Goal: Check status: Check status

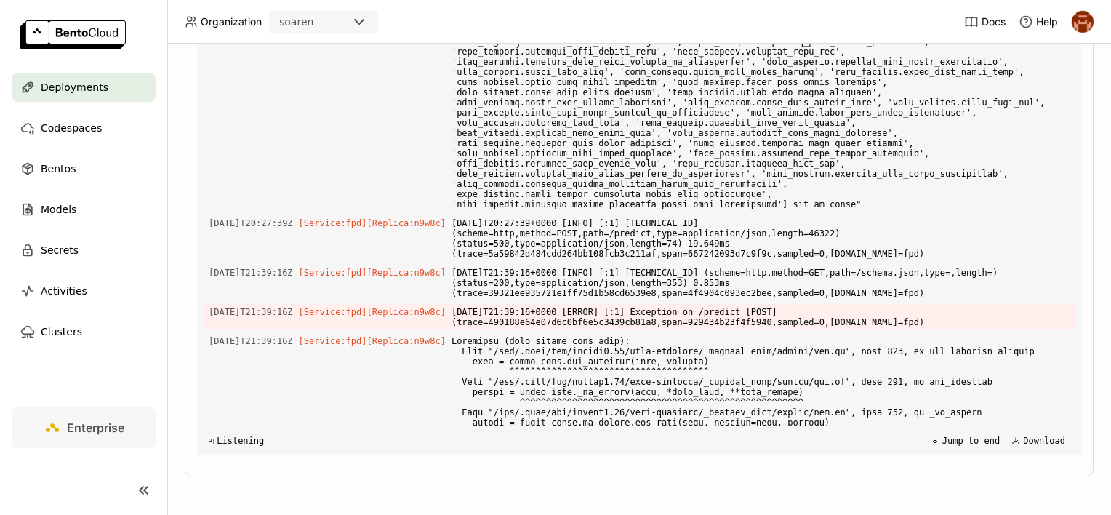
scroll to position [34992, 0]
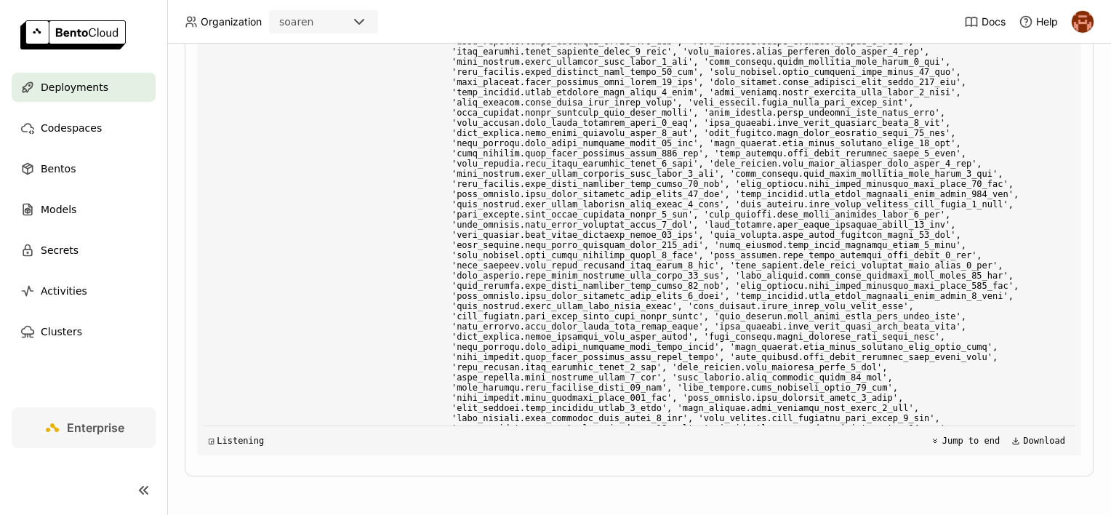
drag, startPoint x: 623, startPoint y: 227, endPoint x: 669, endPoint y: 415, distance: 193.3
click at [669, 415] on div "Load older logs [DATE]T05:39:46Z [Service:fpd] [Replica: n9w8c ] [DATE]T05:39:4…" at bounding box center [639, 237] width 873 height 436
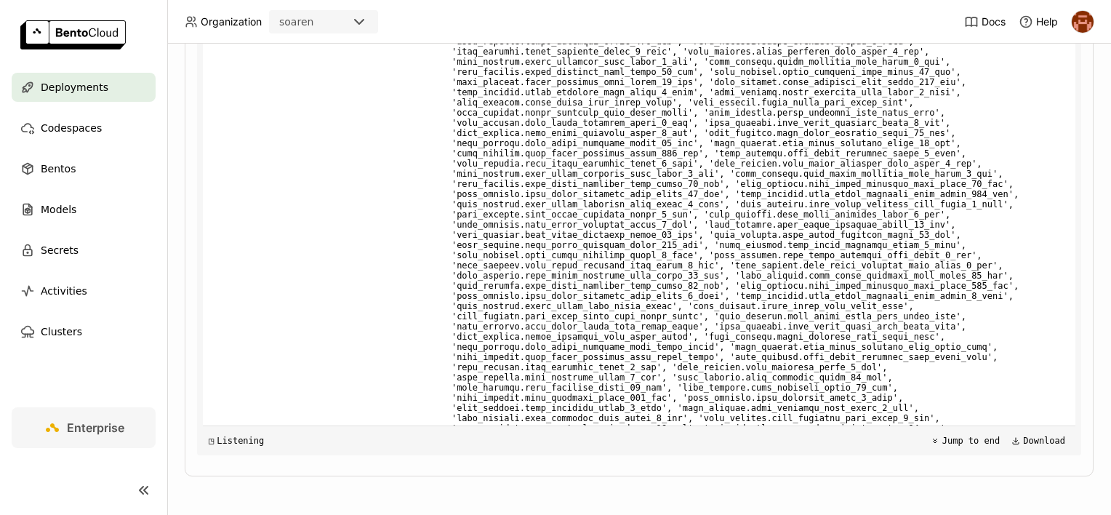
drag, startPoint x: 669, startPoint y: 415, endPoint x: 667, endPoint y: 335, distance: 80.0
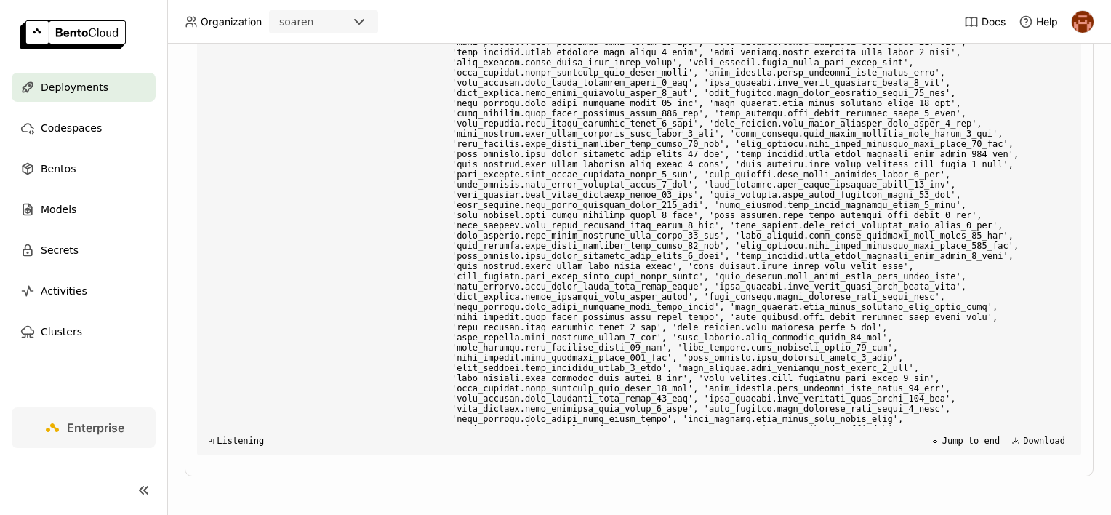
scroll to position [0, 0]
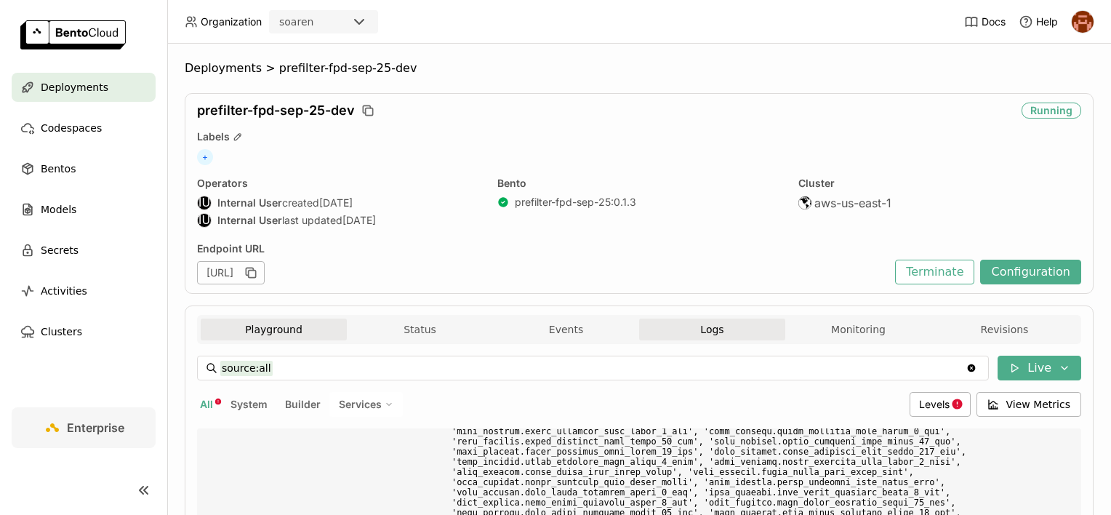
click at [262, 335] on button "Playground" at bounding box center [274, 330] width 146 height 22
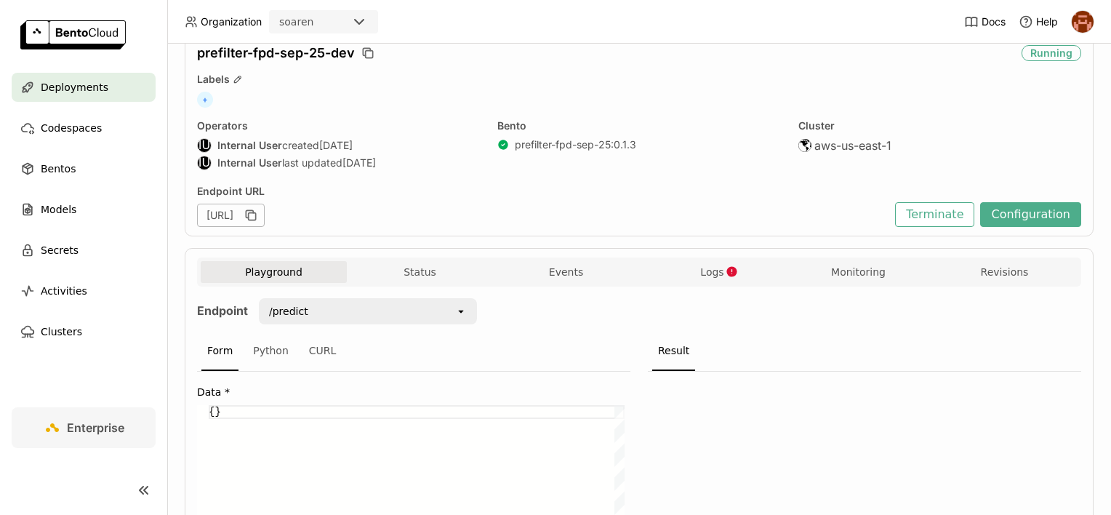
scroll to position [145, 0]
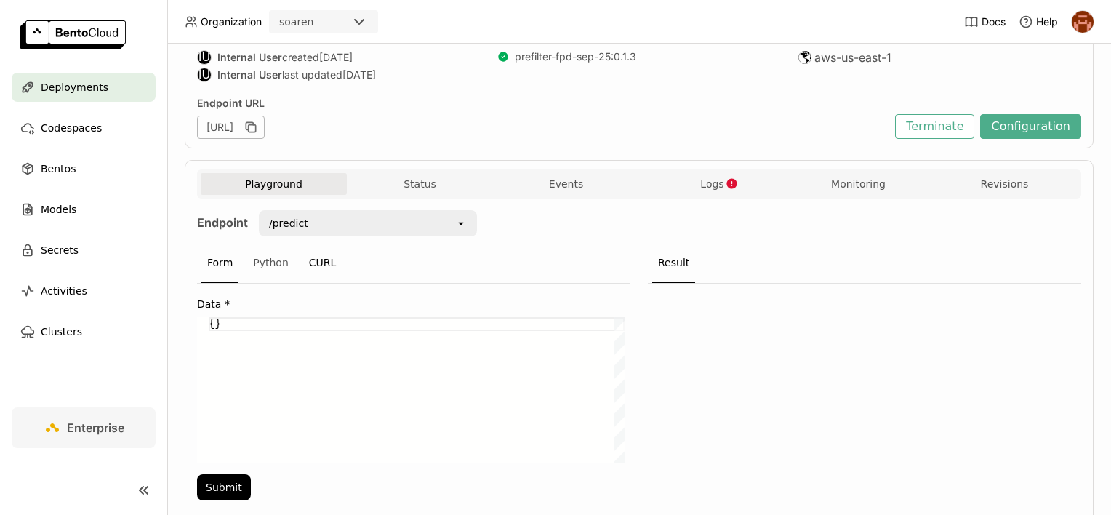
click at [316, 260] on div "CURL" at bounding box center [322, 263] width 39 height 39
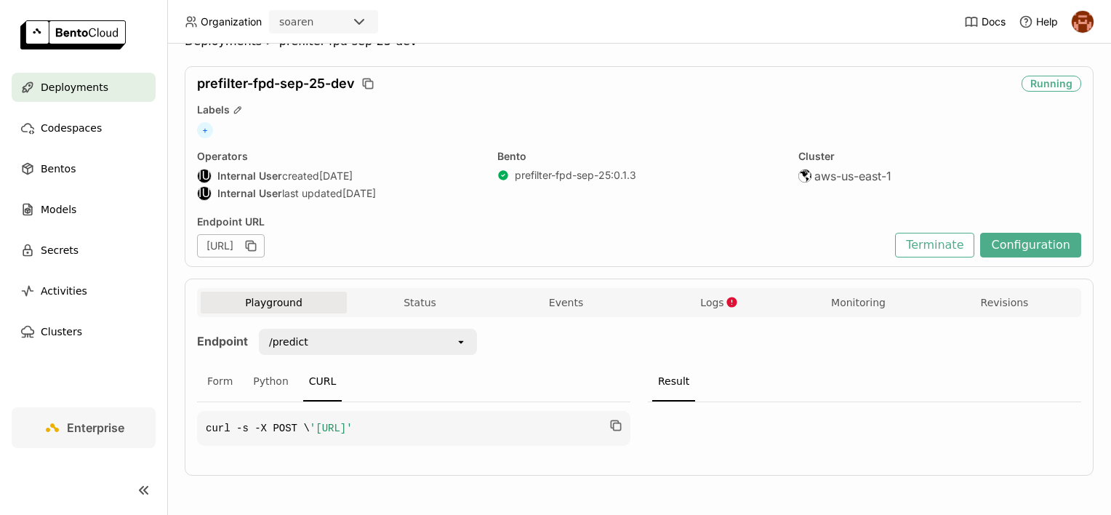
click at [713, 292] on div "Playground Status Events Logs Monitoring Revisions" at bounding box center [639, 304] width 877 height 25
click at [713, 296] on span "Logs" at bounding box center [711, 302] width 23 height 13
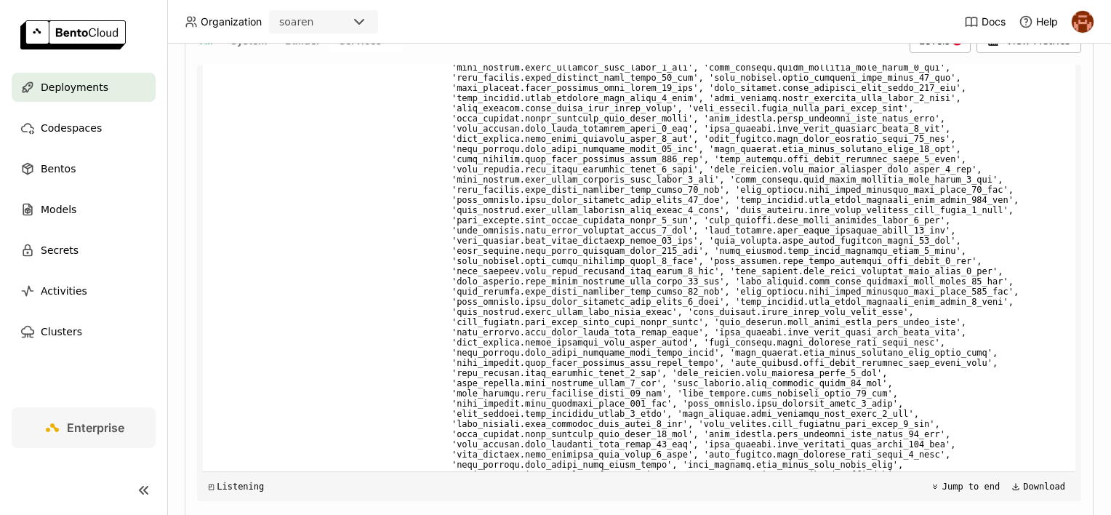
scroll to position [409, 0]
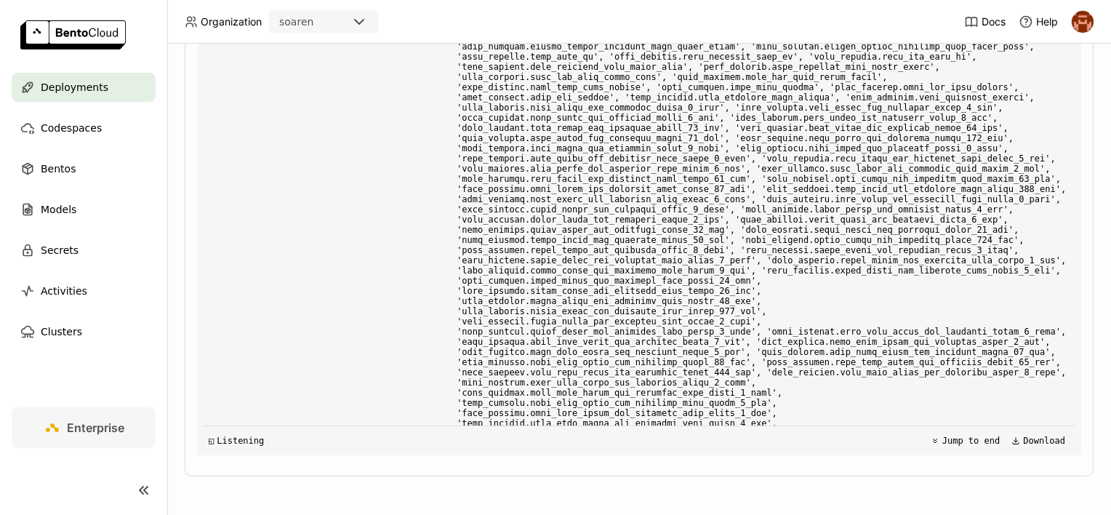
scroll to position [26075, 0]
